Goal: Task Accomplishment & Management: Understand process/instructions

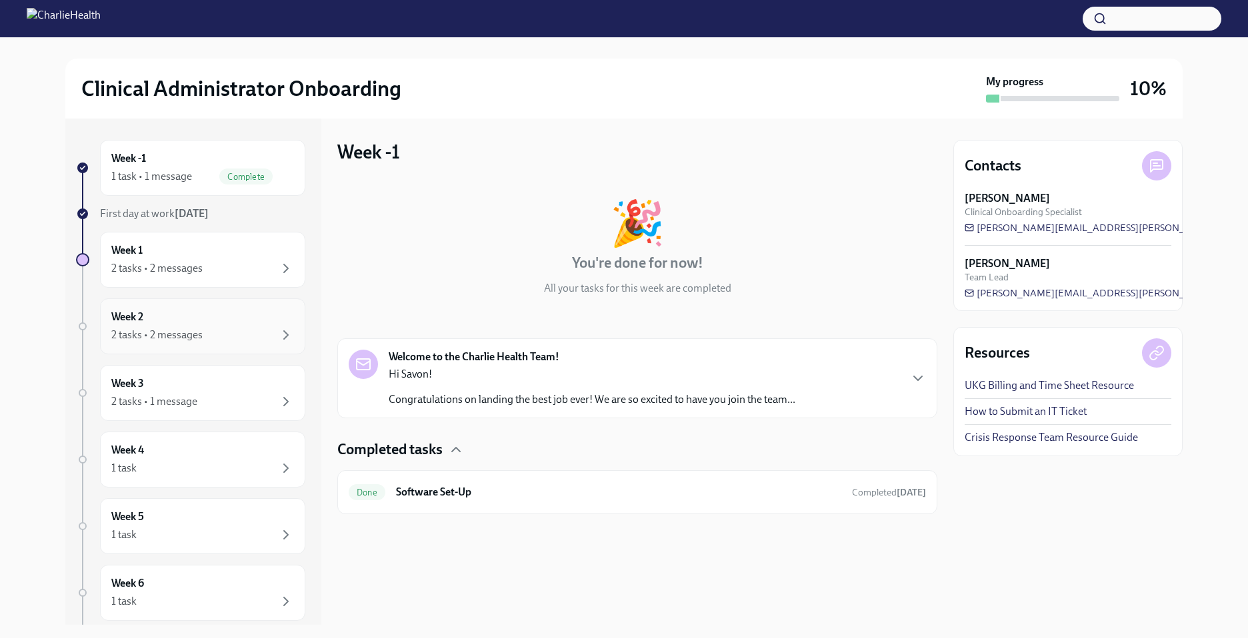
click at [225, 319] on div "Week 2 2 tasks • 2 messages" at bounding box center [202, 326] width 183 height 33
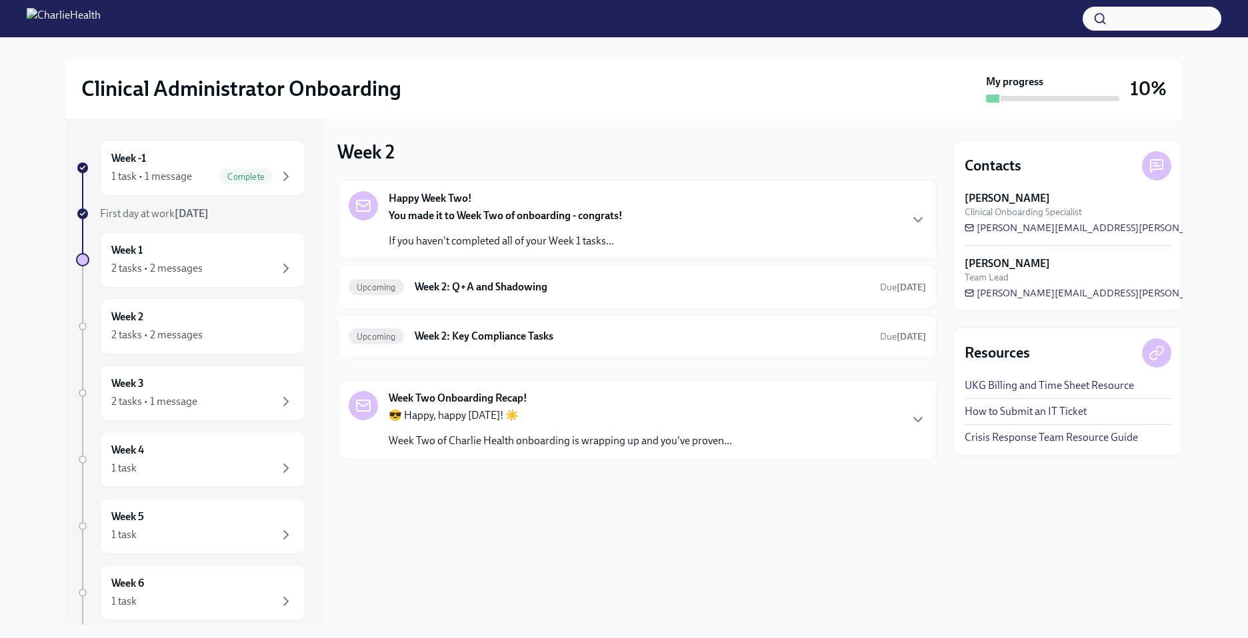
click at [459, 237] on p "If you haven't completed all of your Week 1 tasks..." at bounding box center [506, 241] width 234 height 15
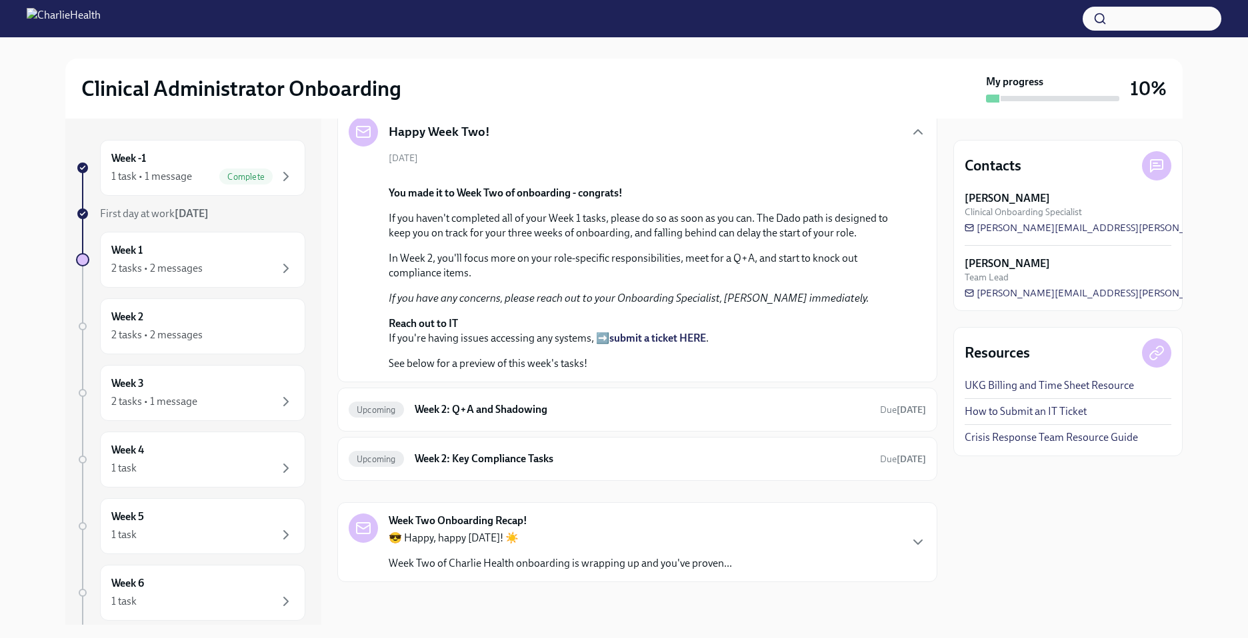
scroll to position [304, 0]
click at [640, 175] on button "Zoom image" at bounding box center [647, 175] width 516 height 0
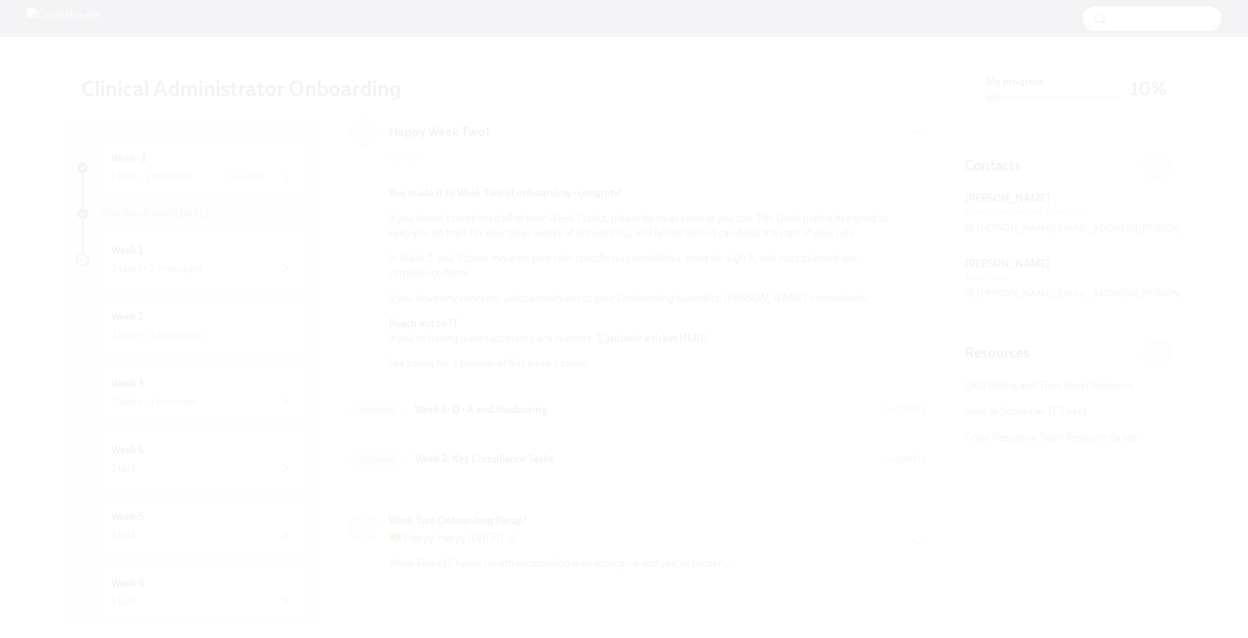
click at [1066, 115] on button "Unzoom image" at bounding box center [624, 319] width 1248 height 638
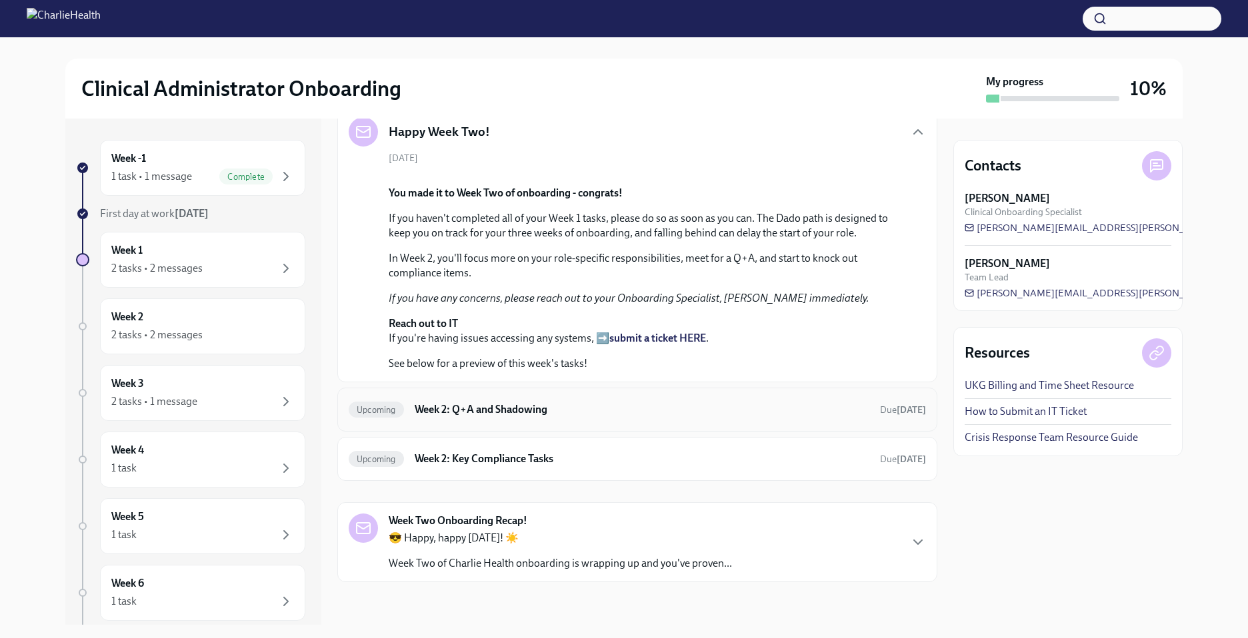
click at [596, 417] on h6 "Week 2: Q+A and Shadowing" at bounding box center [642, 410] width 455 height 15
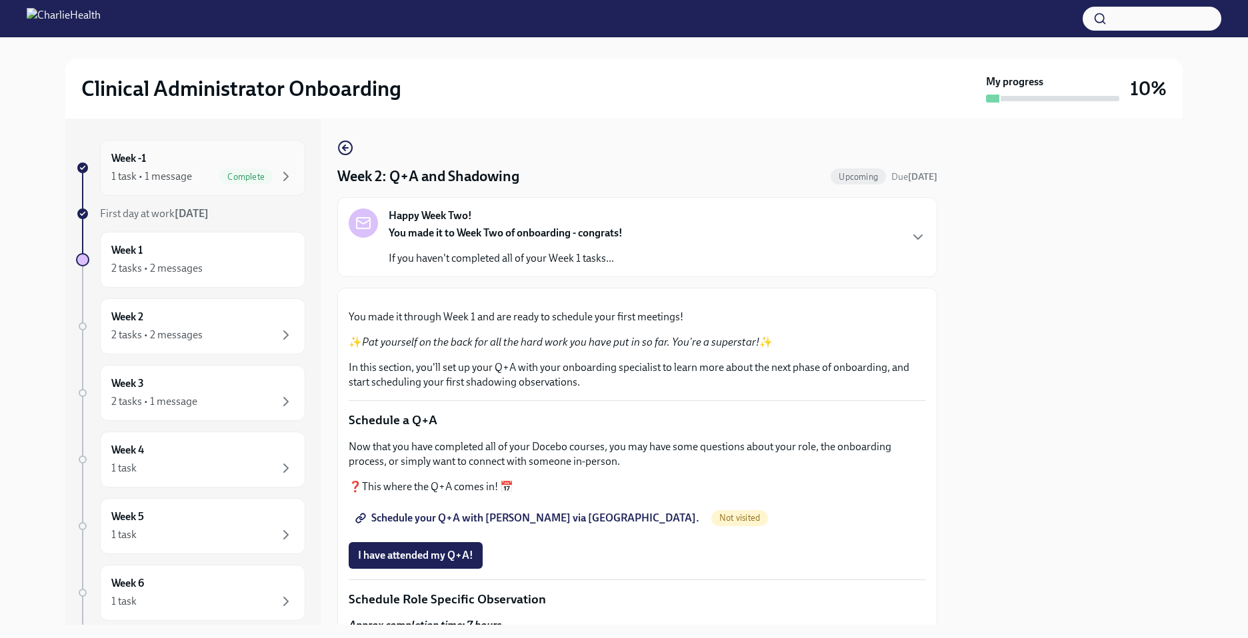
click at [175, 157] on div "Week -1 1 task • 1 message Complete" at bounding box center [202, 167] width 183 height 33
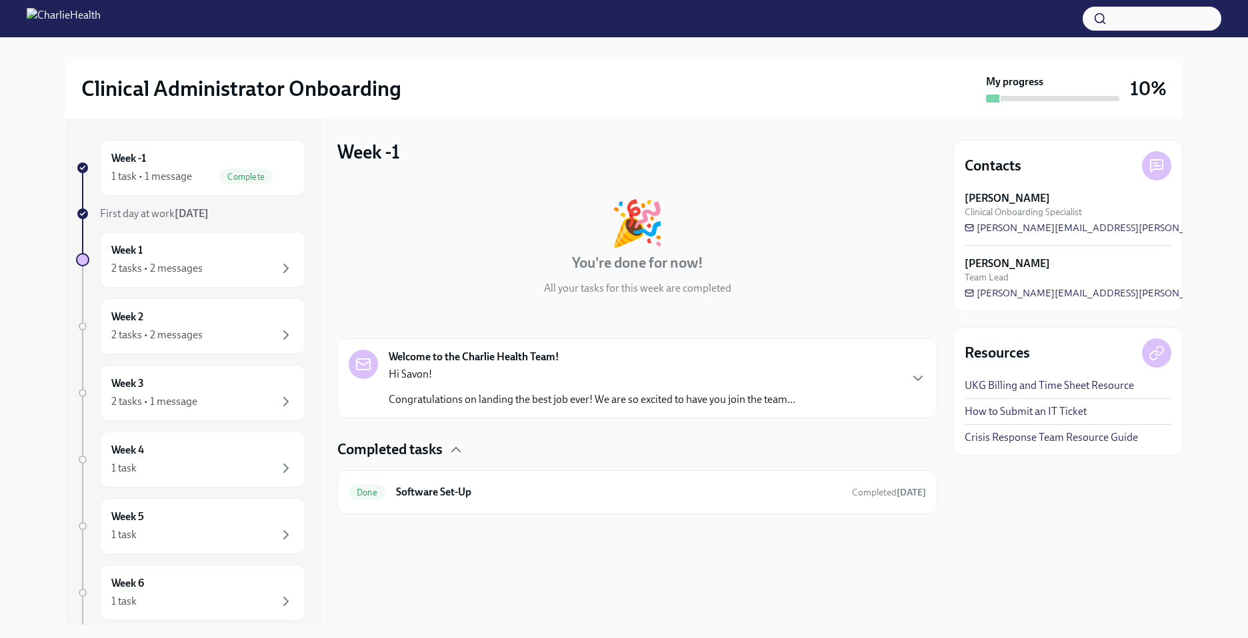
click at [480, 390] on div "Hi Savon! Congratulations on landing the best job ever! We are so excited to ha…" at bounding box center [592, 387] width 407 height 40
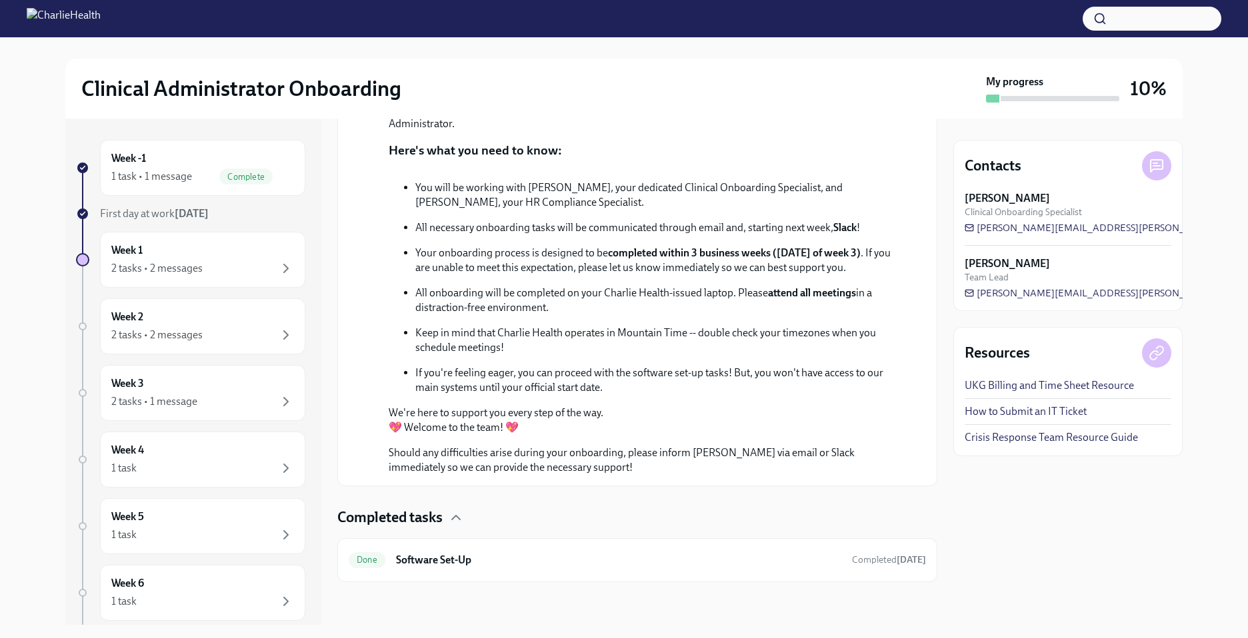
scroll to position [456, 0]
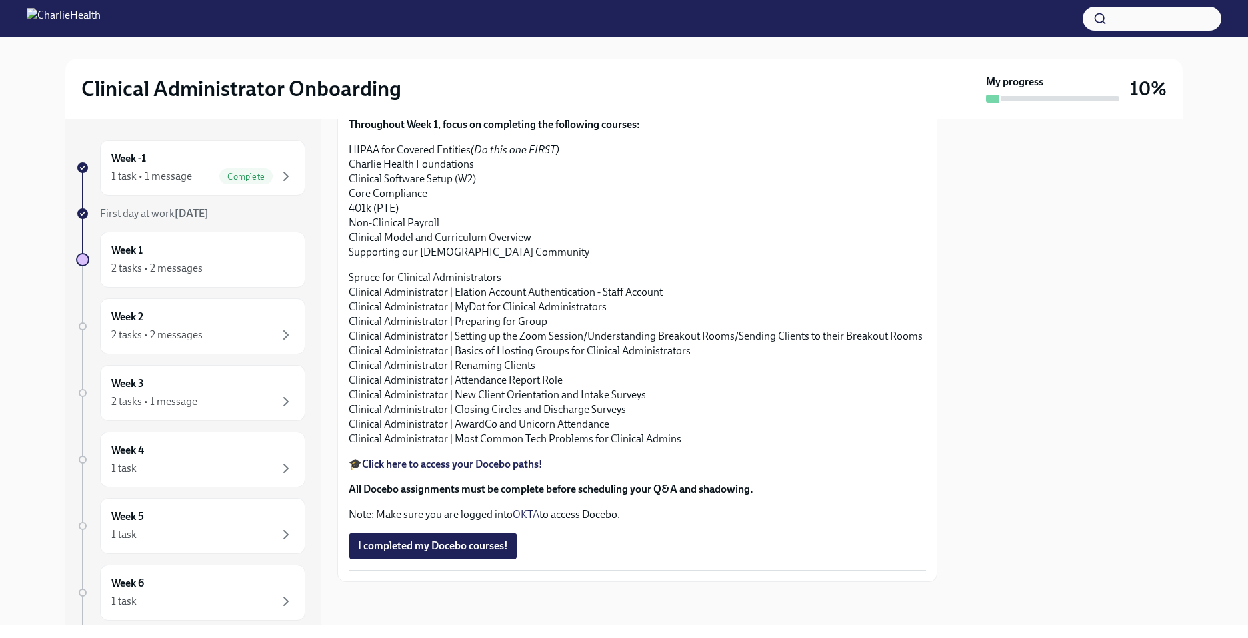
scroll to position [1362, 0]
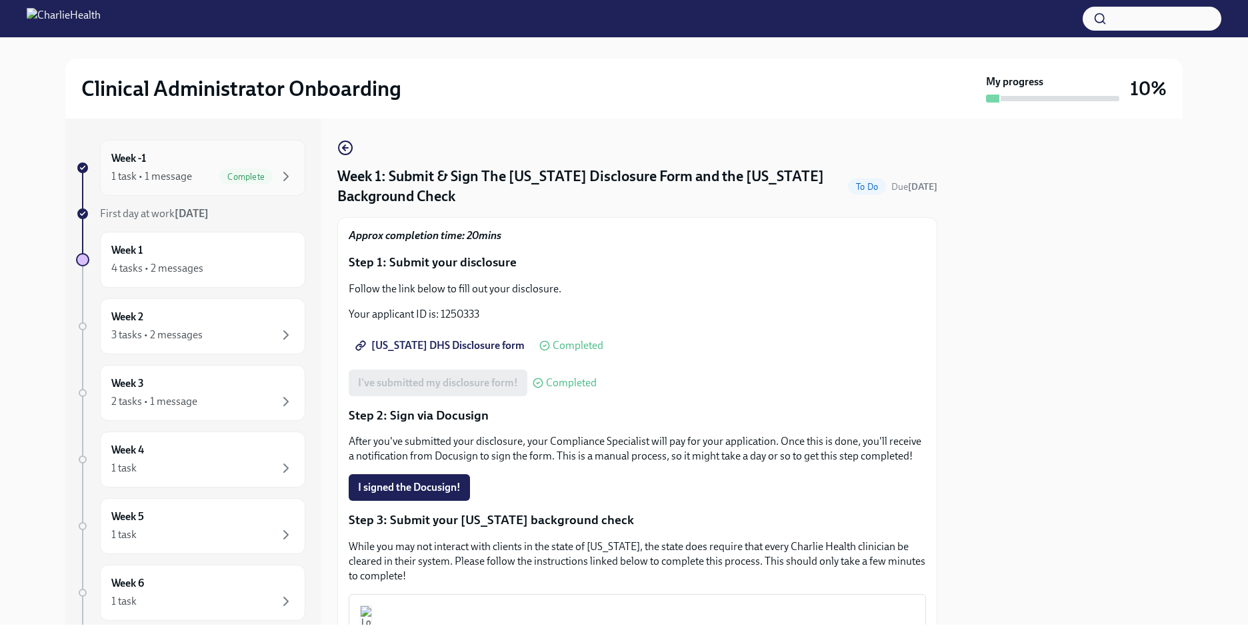
click at [219, 174] on span "Complete" at bounding box center [245, 177] width 53 height 10
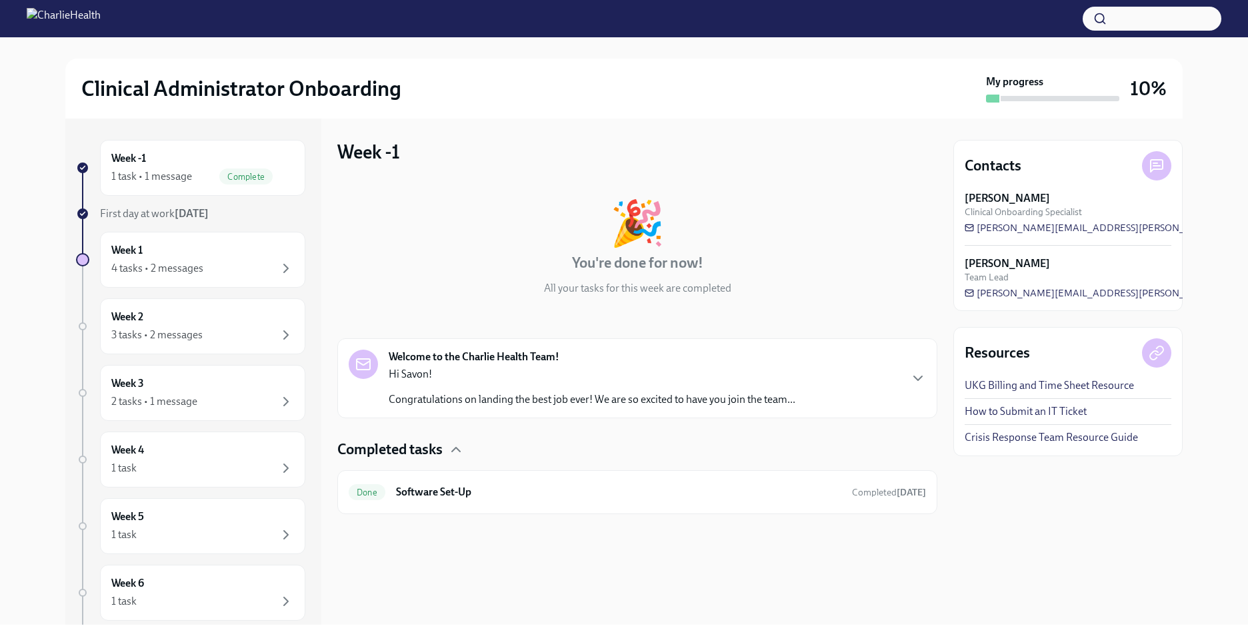
click at [498, 392] on div "Hi Savon! Congratulations on landing the best job ever! We are so excited to ha…" at bounding box center [592, 387] width 407 height 40
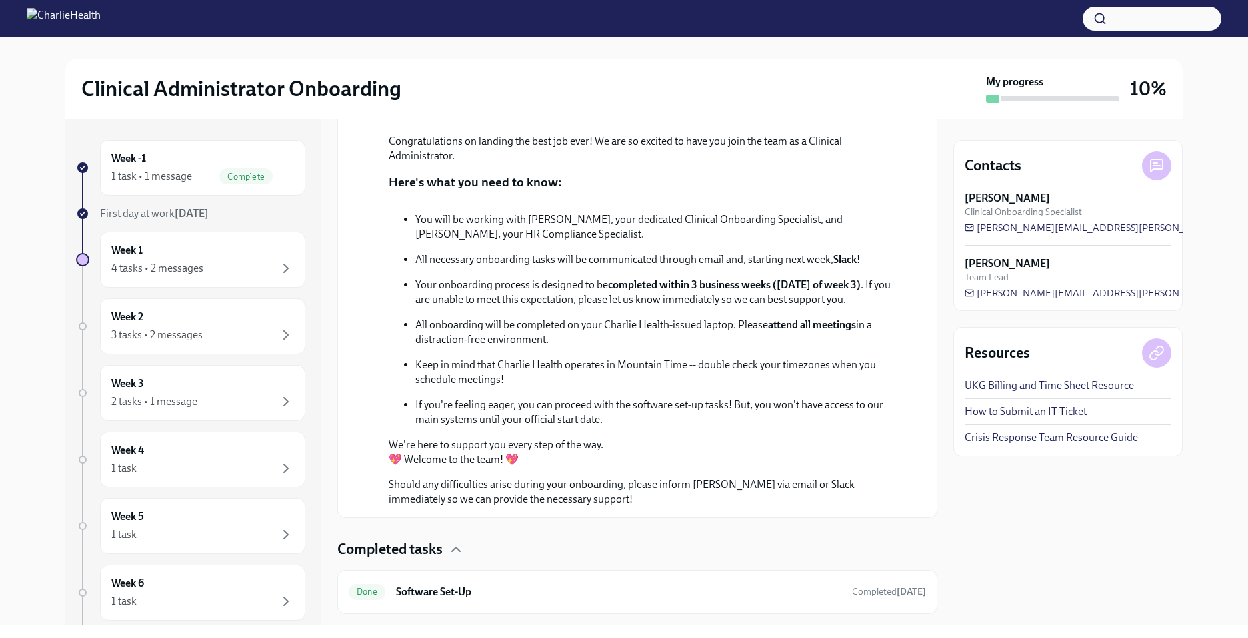
scroll to position [487, 0]
